Goal: Task Accomplishment & Management: Use online tool/utility

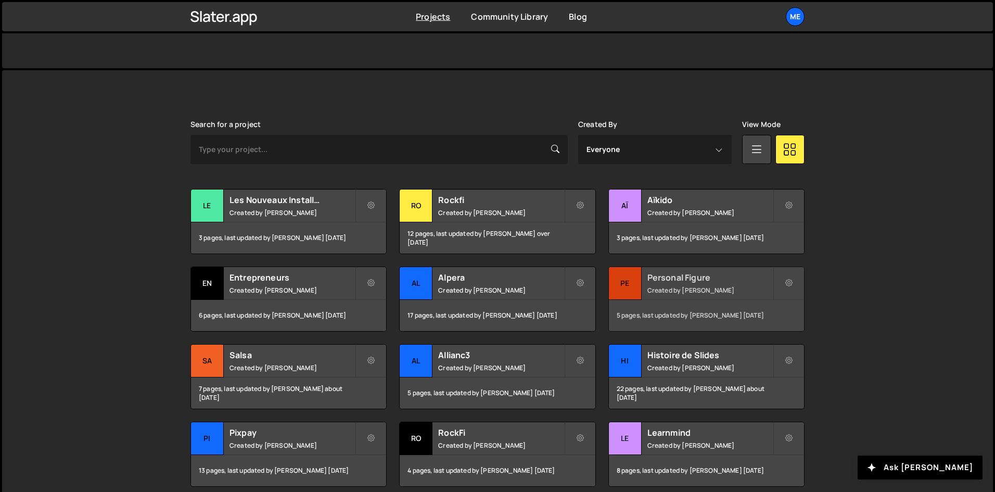
scroll to position [260, 0]
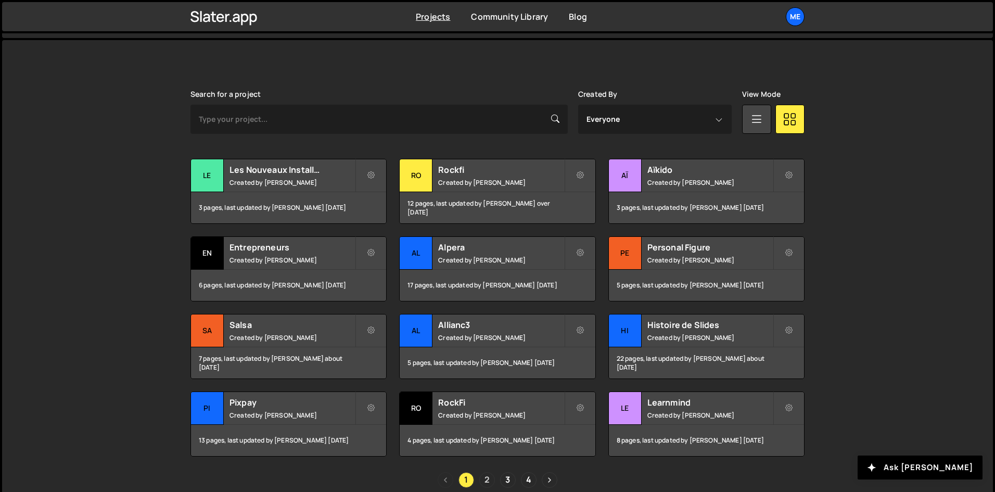
click at [483, 474] on link "2" at bounding box center [487, 480] width 16 height 16
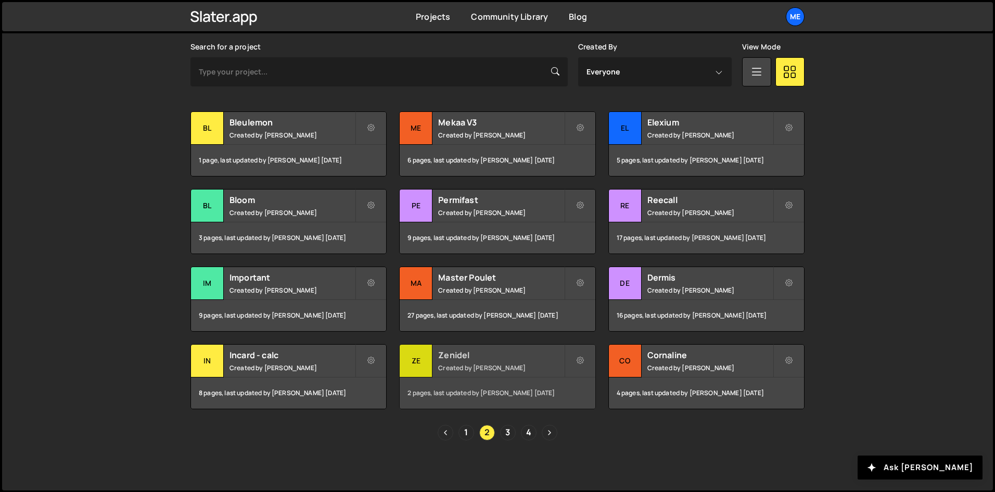
scroll to position [308, 0]
click at [467, 431] on link "1" at bounding box center [466, 432] width 16 height 16
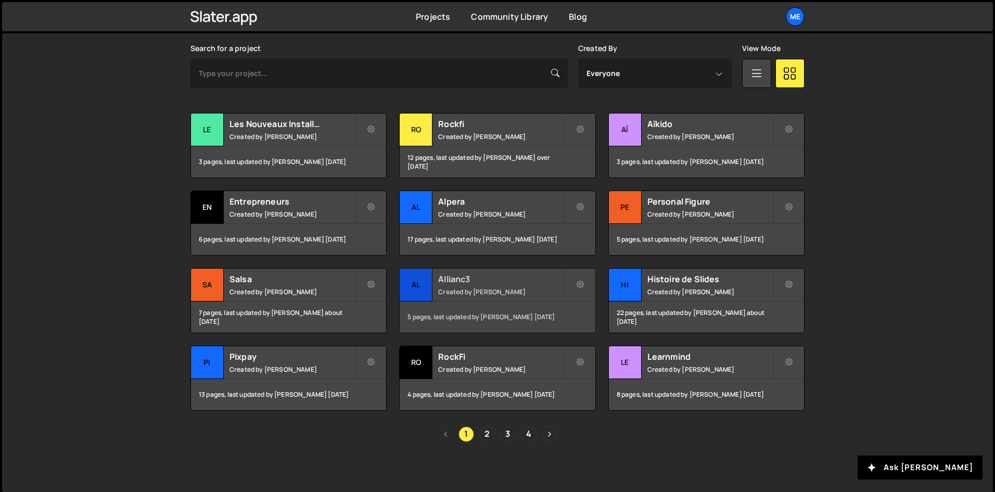
scroll to position [308, 0]
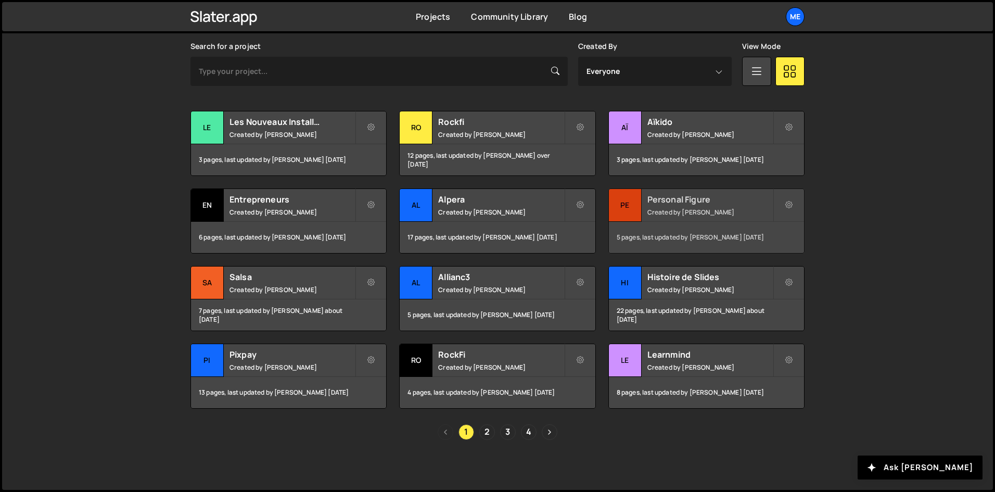
click at [681, 205] on h2 "Personal Figure" at bounding box center [709, 199] width 125 height 11
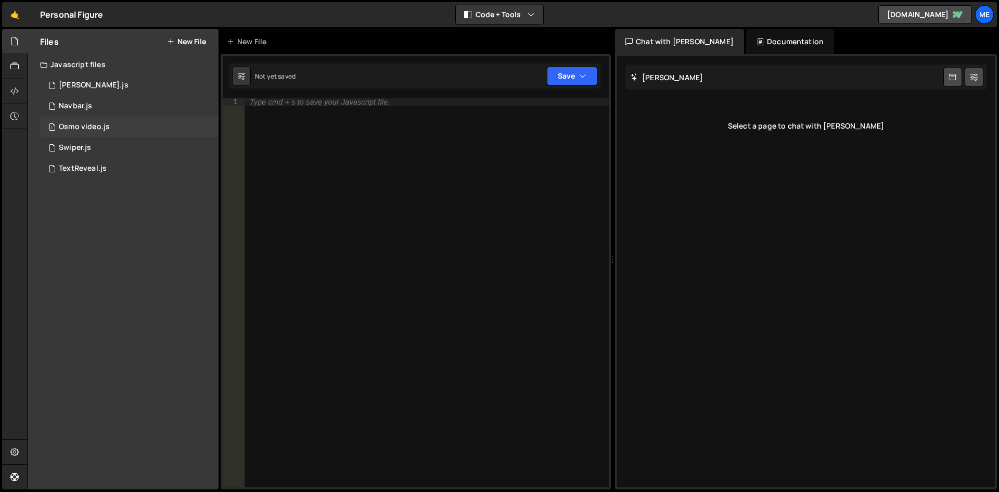
click at [79, 129] on div "Osmo video.js" at bounding box center [84, 126] width 51 height 9
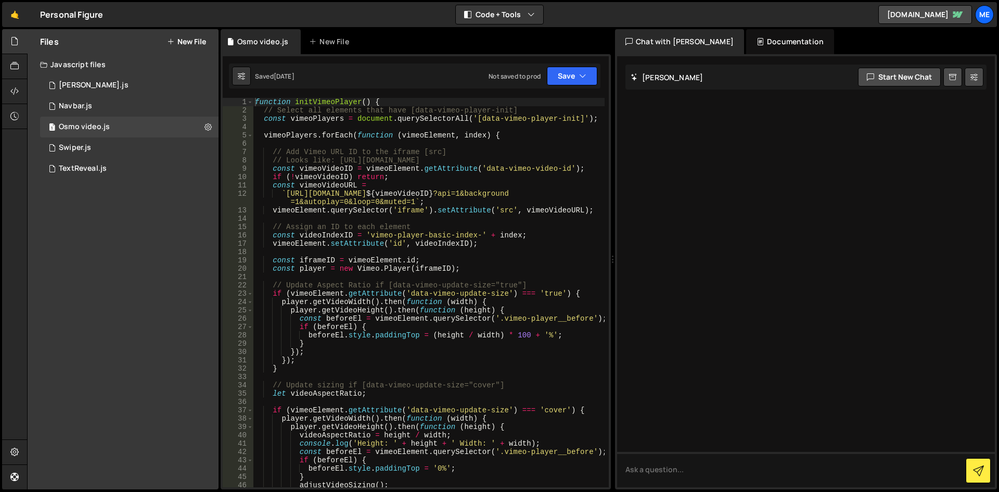
click at [374, 156] on div "function initVimeoPlayer ( ) { // Select all elements that have [data-vimeo-pla…" at bounding box center [429, 301] width 352 height 406
type textarea "initVimeoPlayer();"
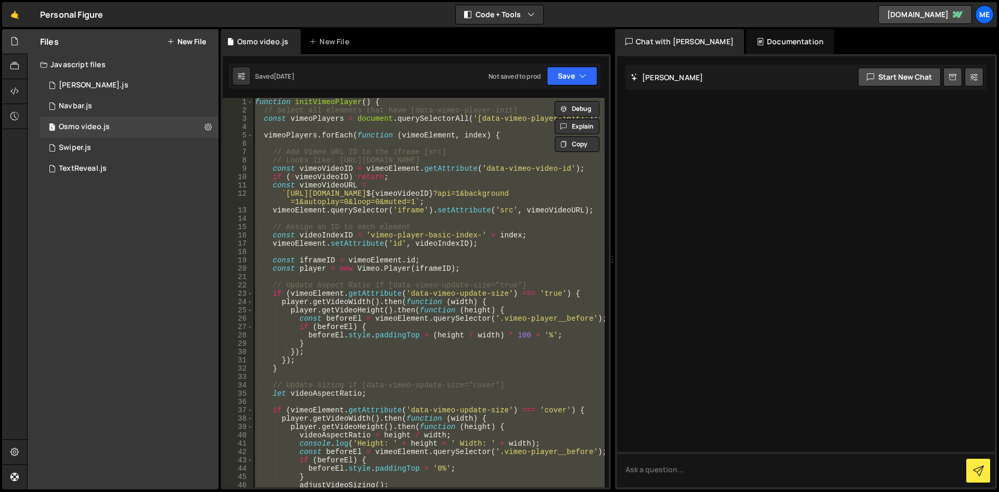
click at [333, 219] on div "function initVimeoPlayer ( ) { // Select all elements that have [data-vimeo-pla…" at bounding box center [429, 292] width 352 height 389
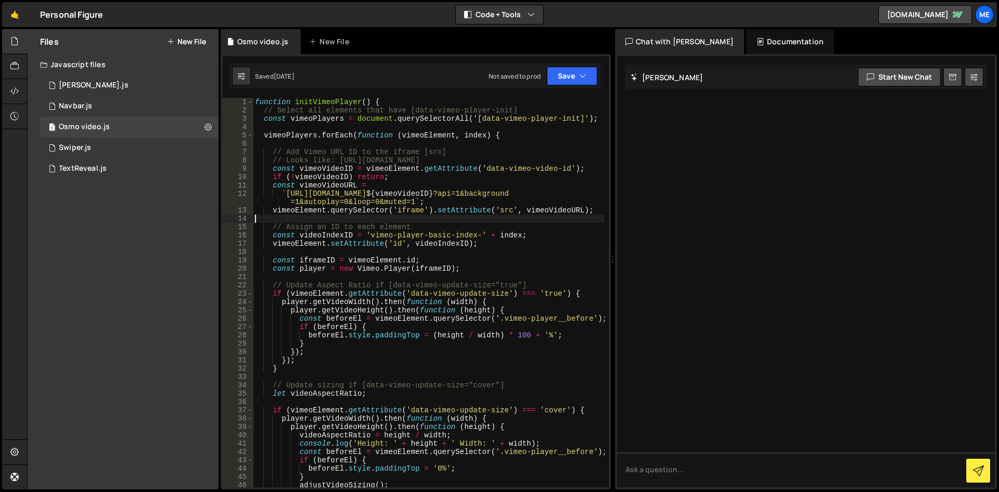
type textarea "initVimeoPlayer();"
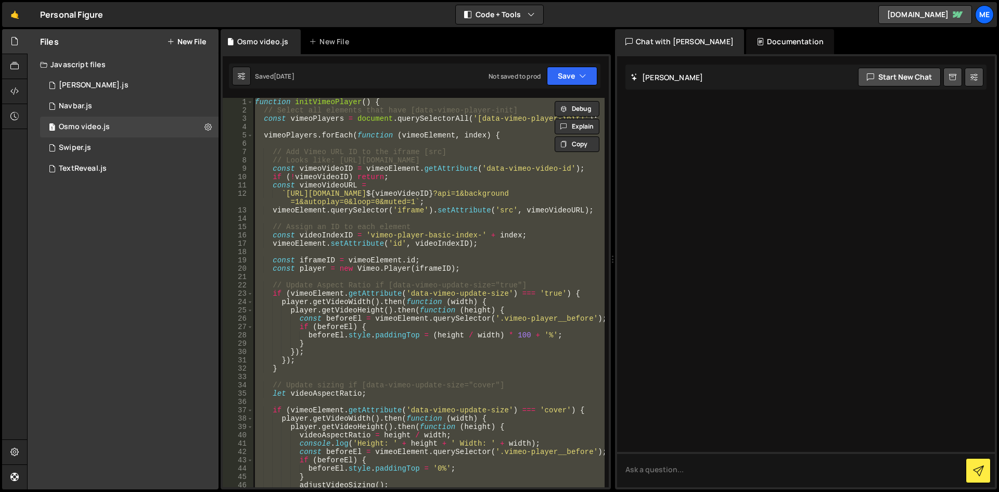
paste textarea
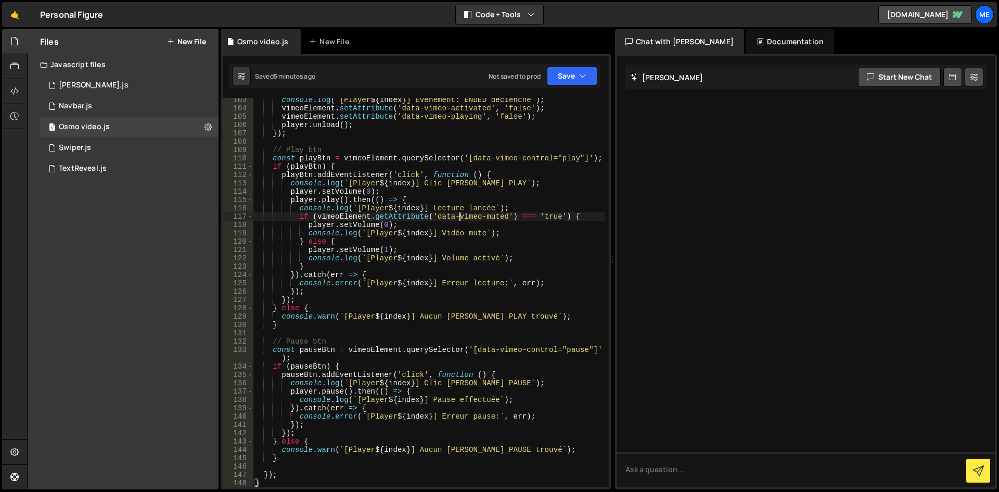
click at [460, 219] on div "console . log ( ` [Player ${ index } ] Événement: ENDED déclenché ` ) ; vimeoEl…" at bounding box center [429, 299] width 352 height 406
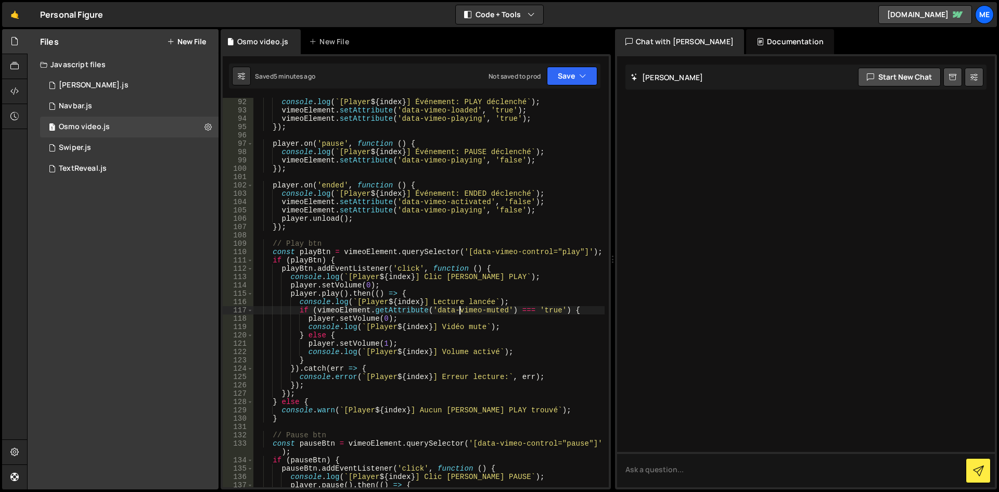
scroll to position [989, 0]
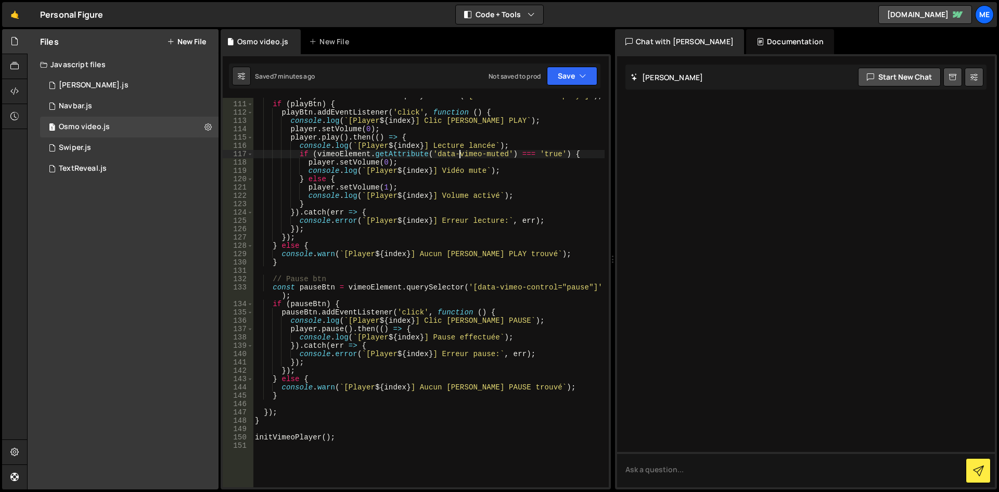
click at [379, 259] on div "const playBtn = vimeoElement . querySelector ( '[data-vimeo-control="play"]' ) …" at bounding box center [429, 295] width 352 height 406
type textarea "initVimeoPlayer();"
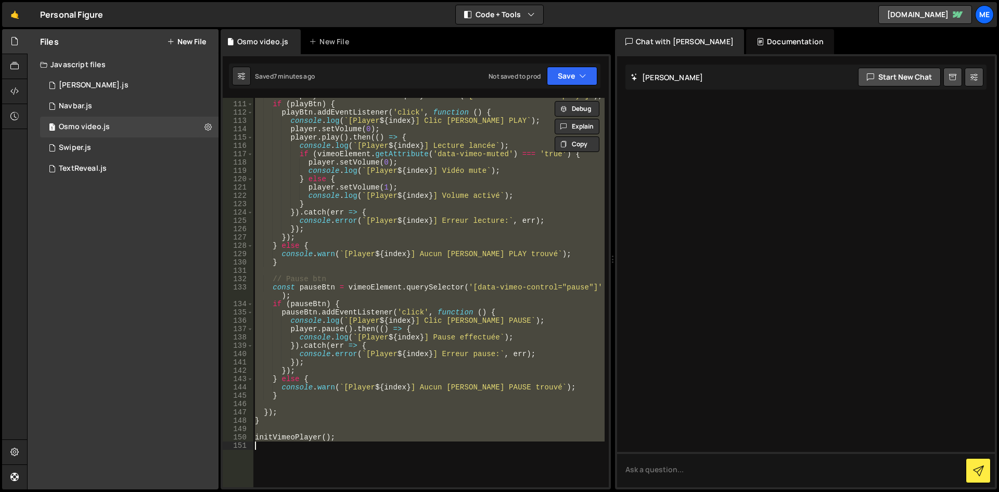
paste textarea
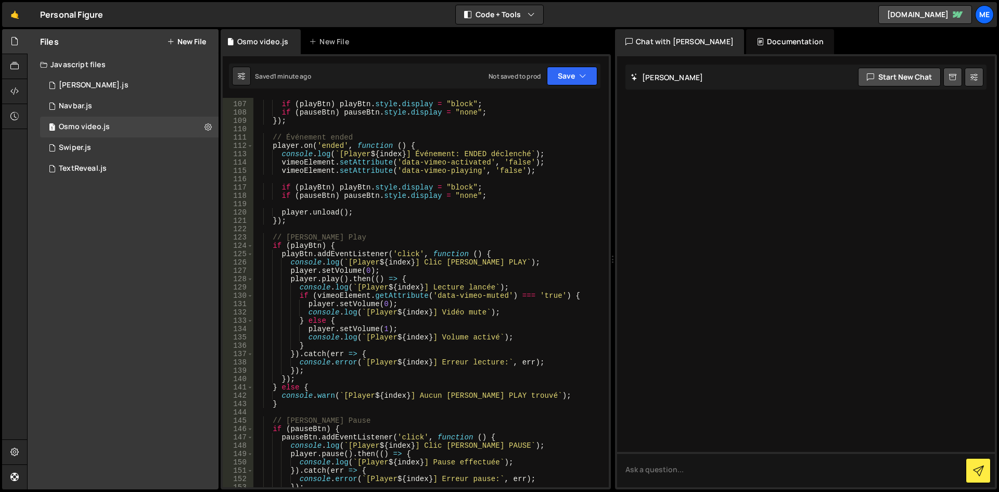
scroll to position [839, 0]
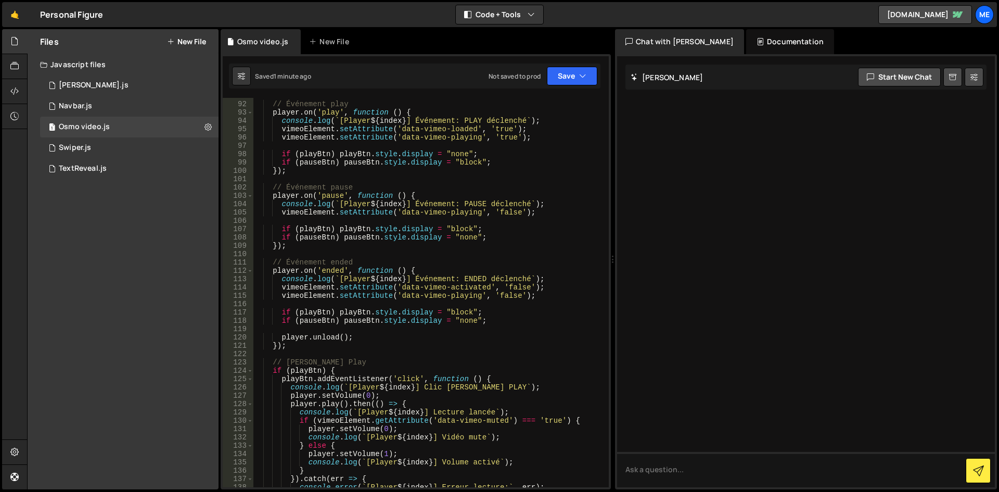
click at [454, 225] on div "// Événement play player . on ( 'play' , function ( ) { console . log ( ` [Play…" at bounding box center [429, 295] width 352 height 406
click at [453, 312] on div "// Événement play player . on ( 'play' , function ( ) { console . log ( ` [Play…" at bounding box center [429, 295] width 352 height 406
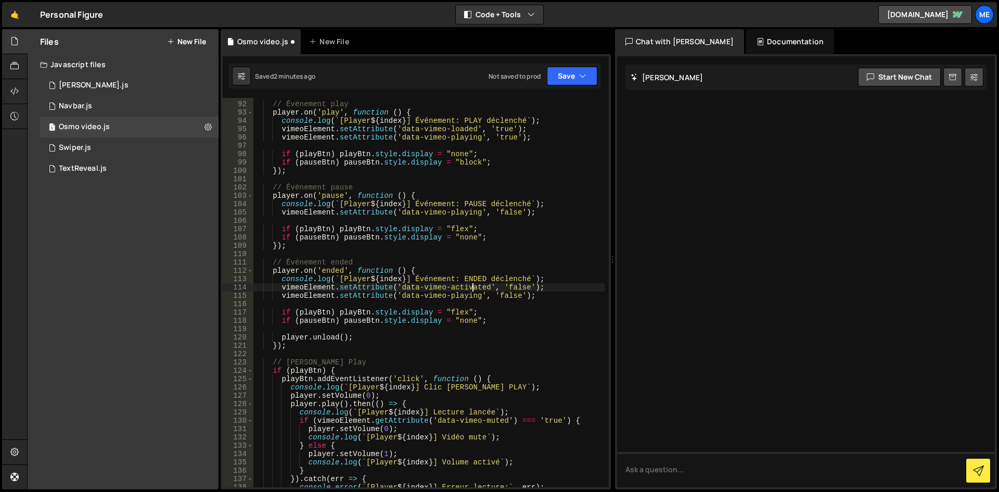
click at [473, 288] on div "// Événement play player . on ( 'play' , function ( ) { console . log ( ` [Play…" at bounding box center [429, 295] width 352 height 406
click at [466, 164] on div "// Événement play player . on ( 'play' , function ( ) { console . log ( ` [Play…" at bounding box center [429, 295] width 352 height 406
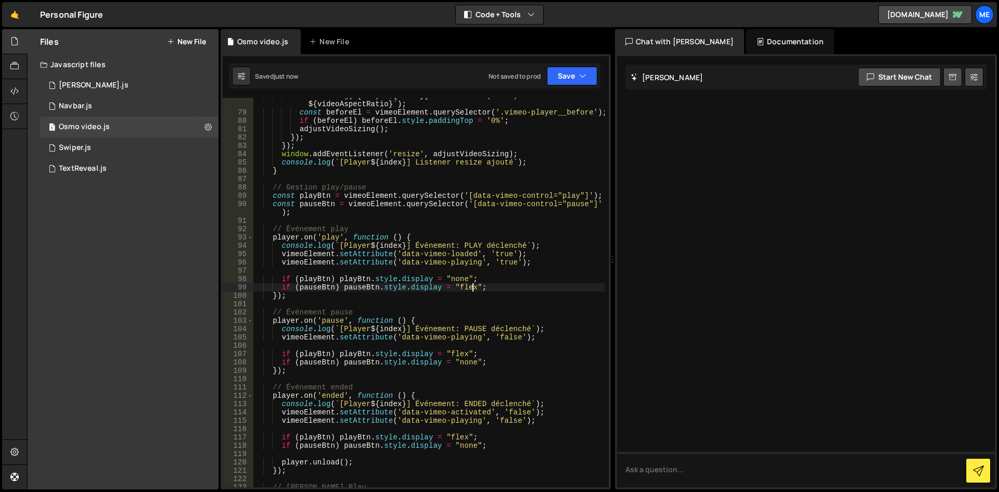
scroll to position [652, 0]
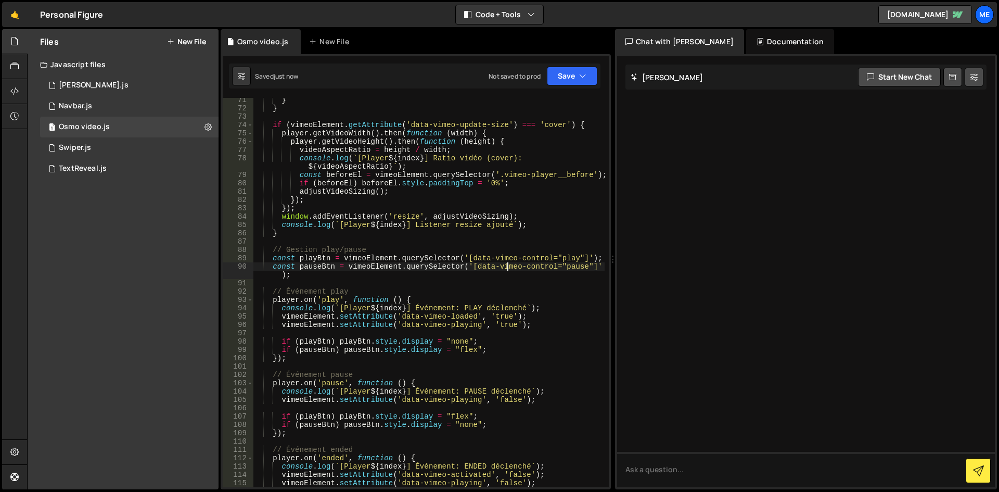
click at [506, 263] on div "} } if ( vimeoElement . getAttribute ( 'data-vimeo-update-size' ) === 'cover' )…" at bounding box center [429, 299] width 352 height 406
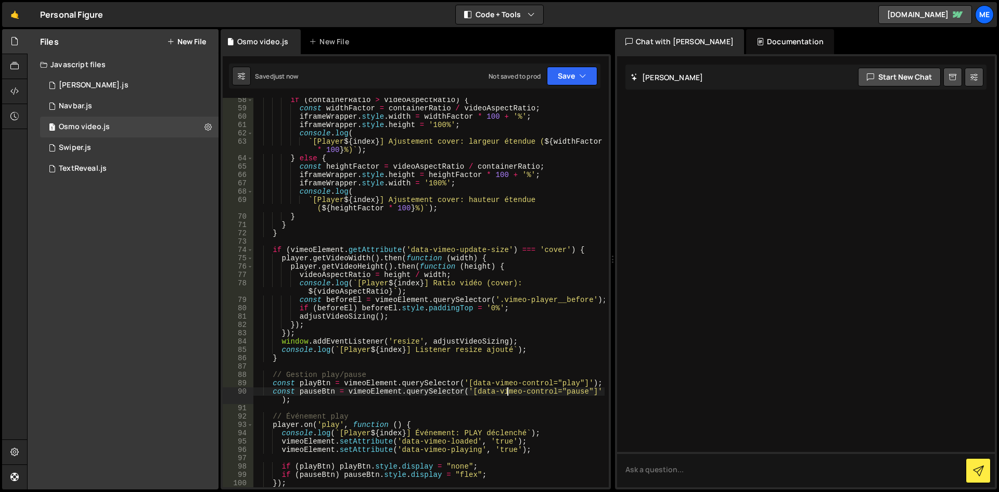
scroll to position [527, 0]
click at [443, 145] on div "if ( containerRatio > videoAspectRatio ) { const widthFactor = containerRatio /…" at bounding box center [429, 299] width 352 height 406
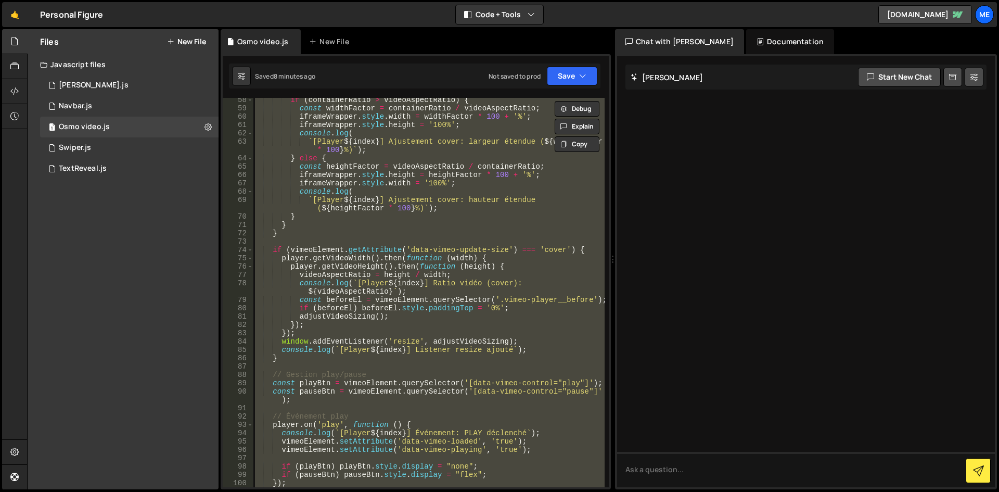
click at [385, 257] on div "if ( containerRatio > videoAspectRatio ) { const widthFactor = containerRatio /…" at bounding box center [429, 292] width 352 height 389
type textarea "initVimeoPlayer();"
paste textarea
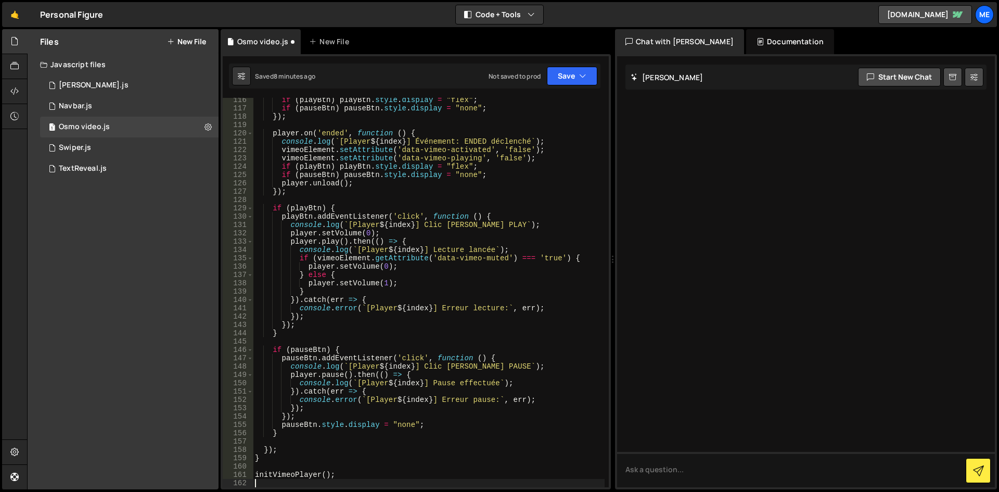
type textarea "});"
